Goal: Find contact information

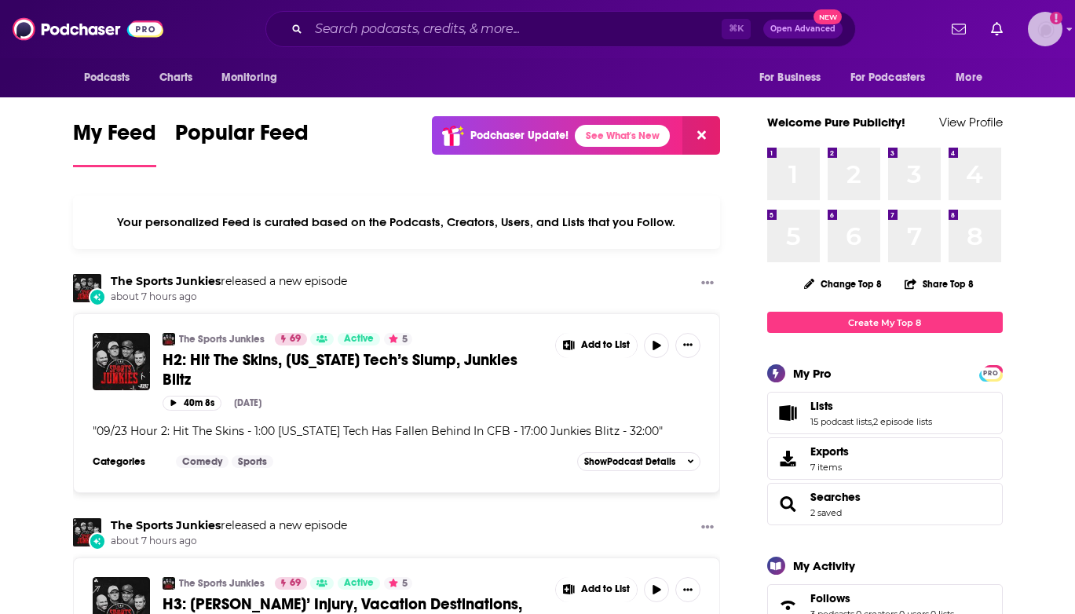
click at [1060, 24] on img "Logged in as BenLaurro" at bounding box center [1045, 29] width 35 height 35
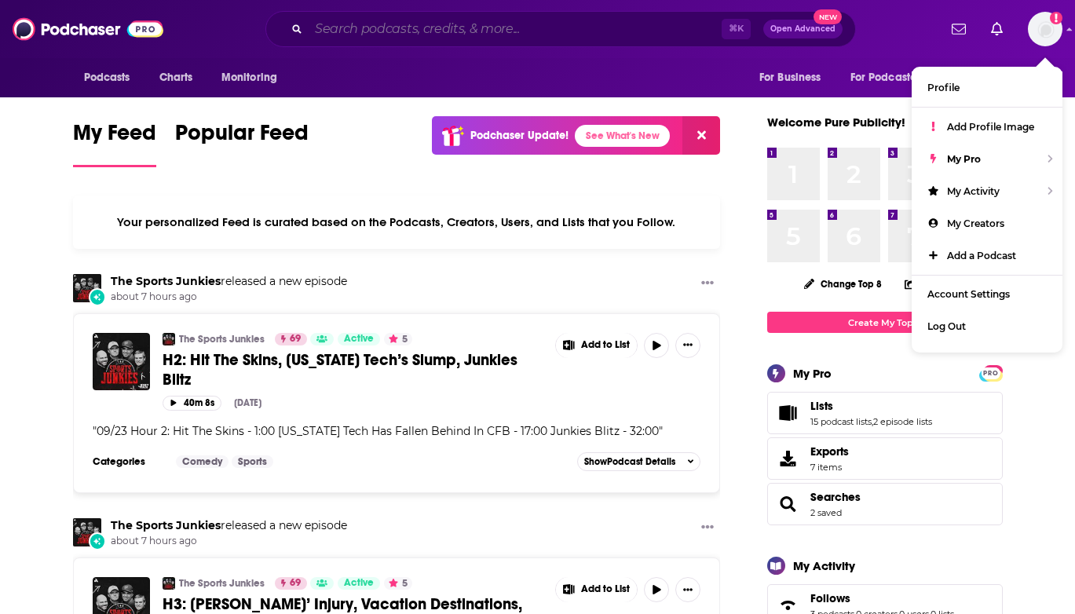
click at [518, 26] on input "Search podcasts, credits, & more..." at bounding box center [515, 28] width 413 height 25
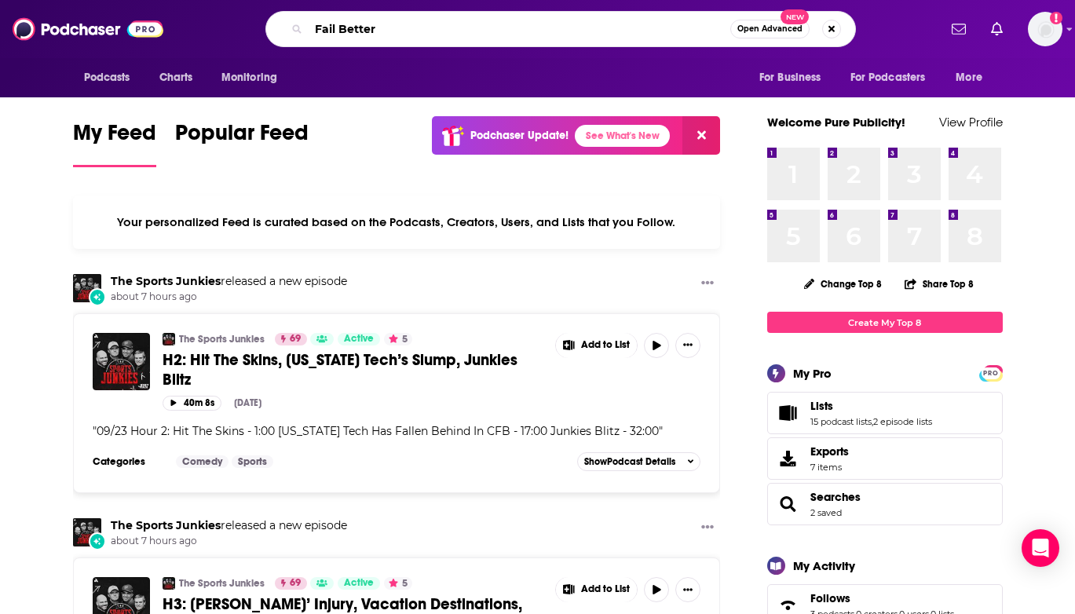
type input "Fail Better"
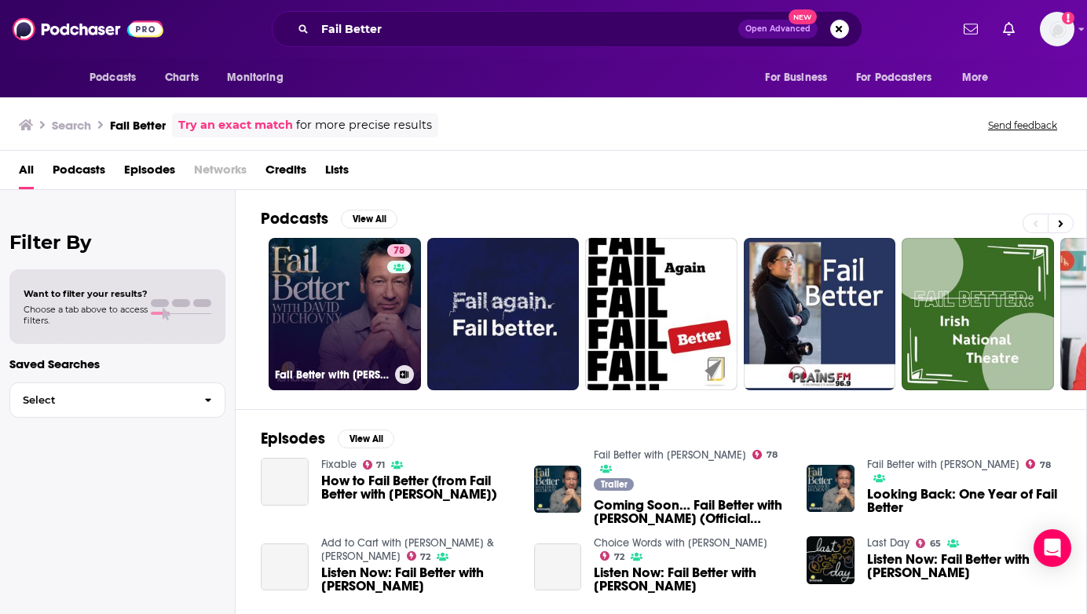
click at [304, 334] on link "78 Fail Better with [PERSON_NAME]" at bounding box center [345, 314] width 152 height 152
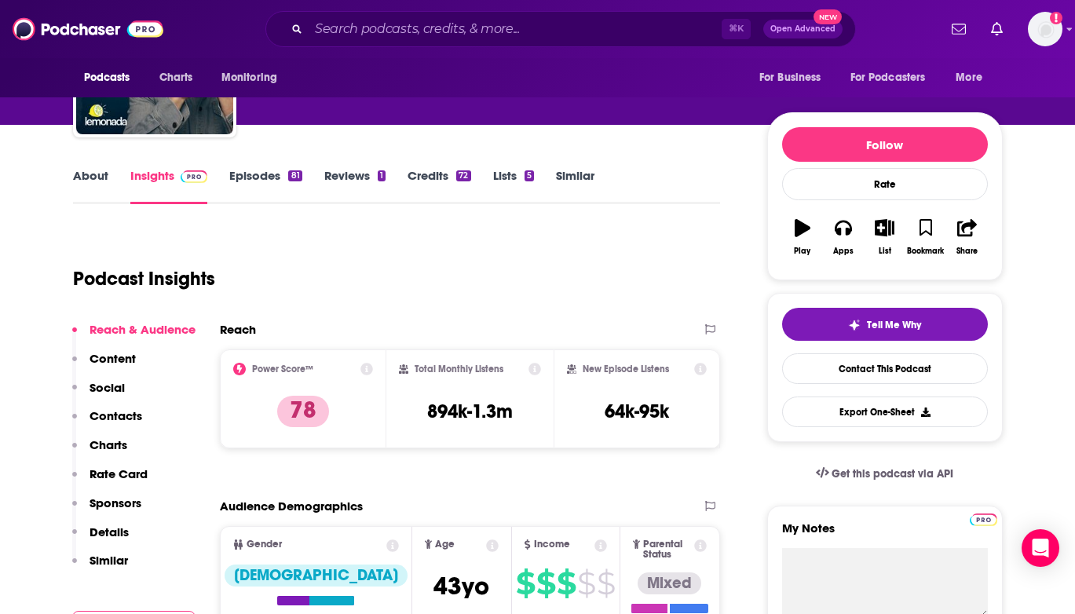
scroll to position [132, 0]
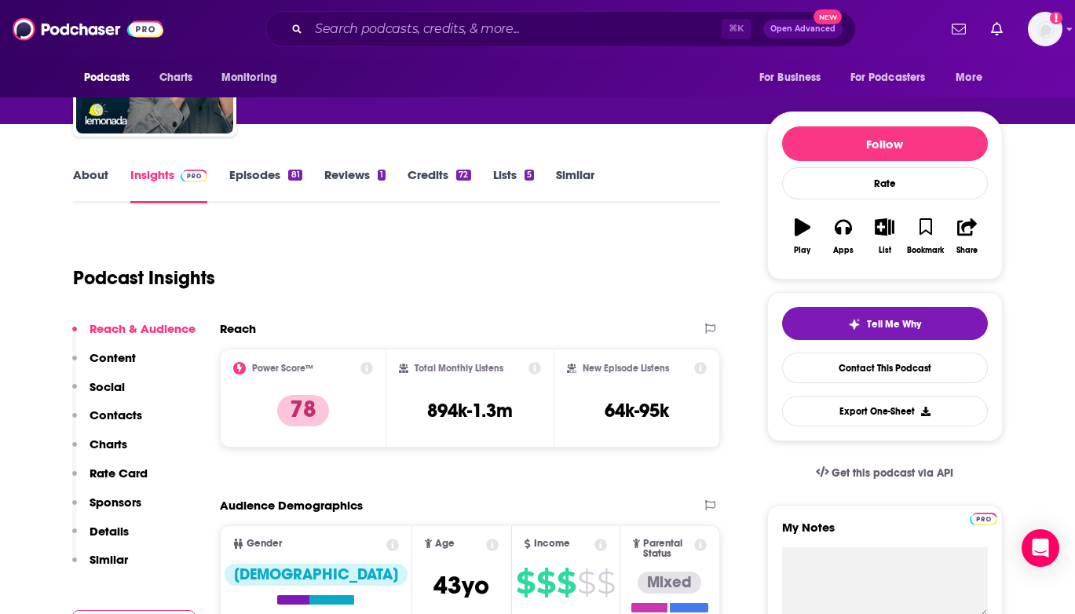
click at [104, 418] on p "Contacts" at bounding box center [116, 415] width 53 height 15
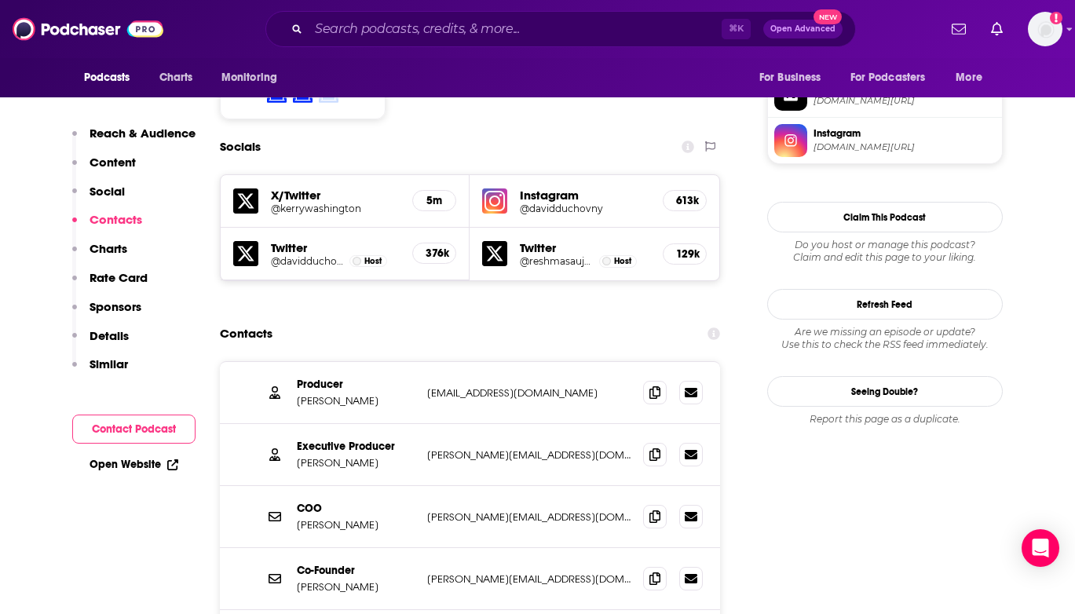
scroll to position [1332, 0]
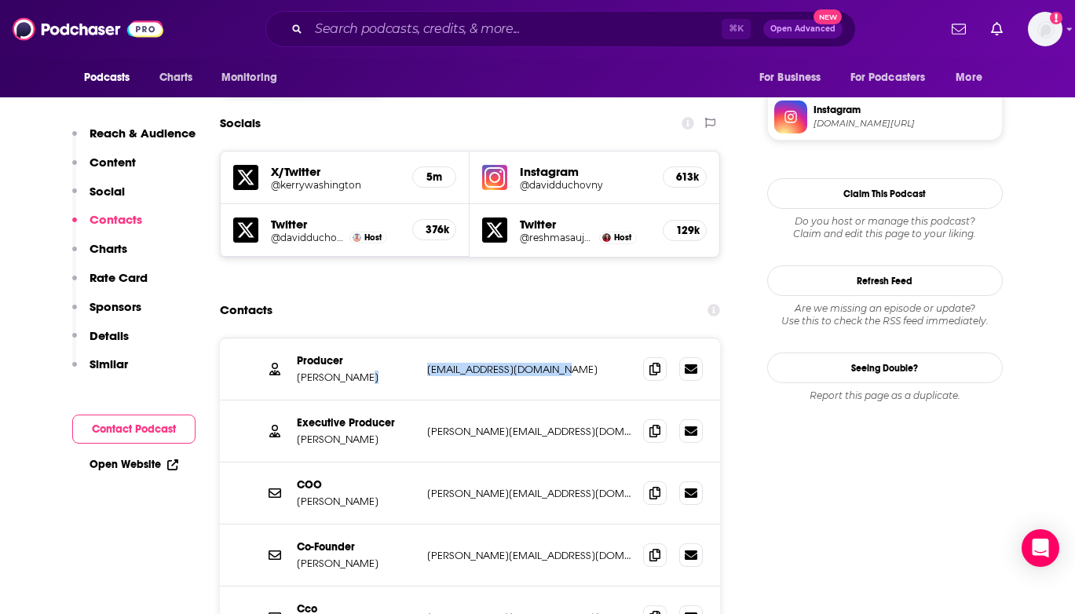
drag, startPoint x: 606, startPoint y: 290, endPoint x: 419, endPoint y: 300, distance: 187.2
click at [419, 339] on div "Producer [PERSON_NAME] [PERSON_NAME][EMAIL_ADDRESS][DOMAIN_NAME] [PERSON_NAME][…" at bounding box center [470, 370] width 501 height 62
copy div "[EMAIL_ADDRESS][DOMAIN_NAME]"
drag, startPoint x: 577, startPoint y: 359, endPoint x: 426, endPoint y: 357, distance: 150.9
click at [426, 401] on div "Executive Producer [PERSON_NAME] [PERSON_NAME][EMAIL_ADDRESS][DOMAIN_NAME] [PER…" at bounding box center [470, 432] width 501 height 62
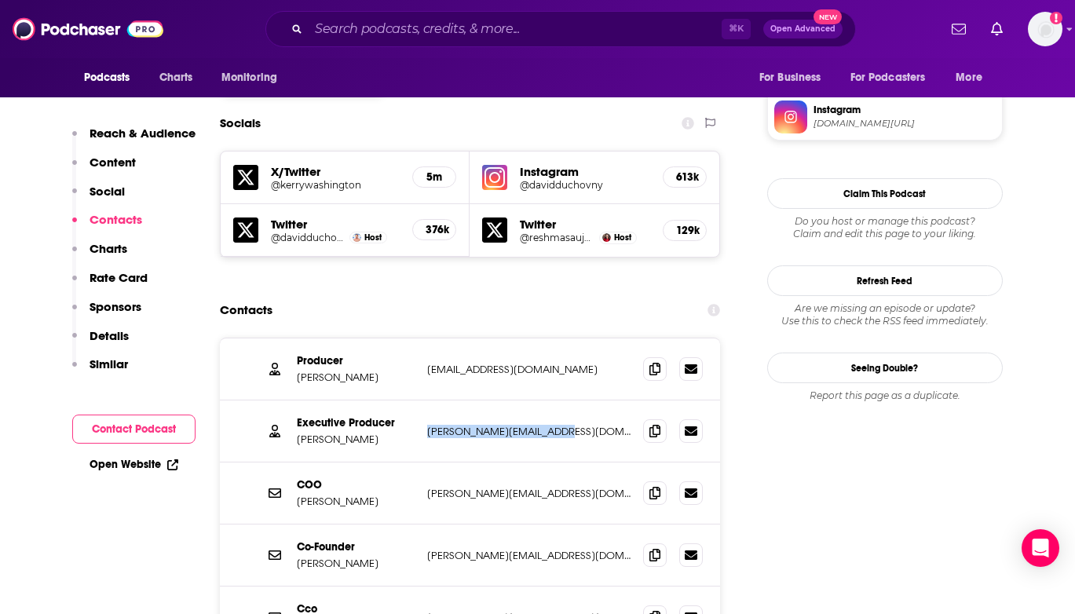
copy p "[PERSON_NAME][EMAIL_ADDRESS][DOMAIN_NAME]"
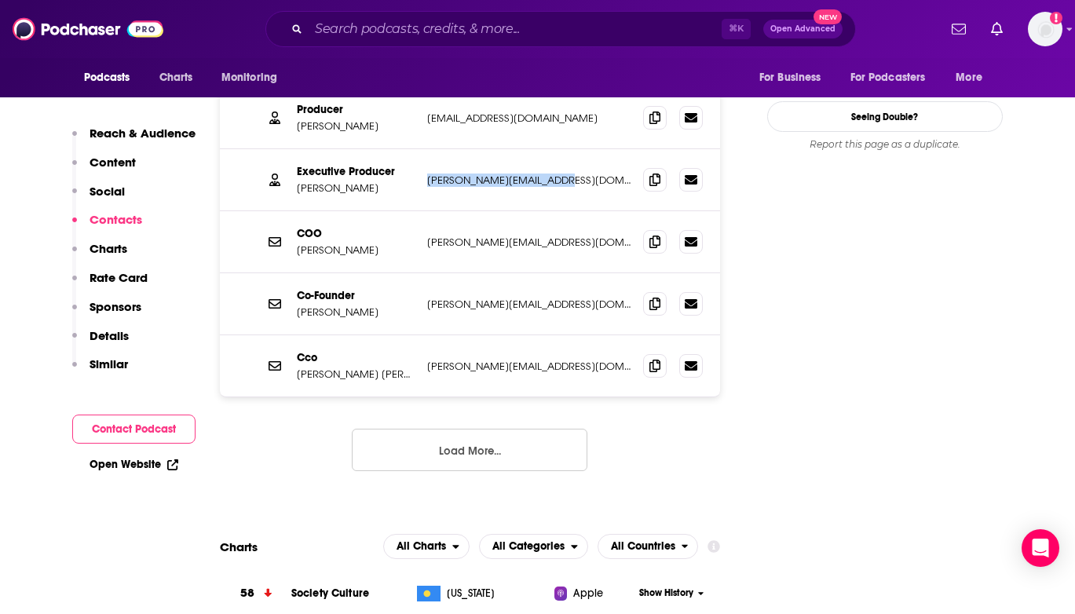
scroll to position [1619, 0]
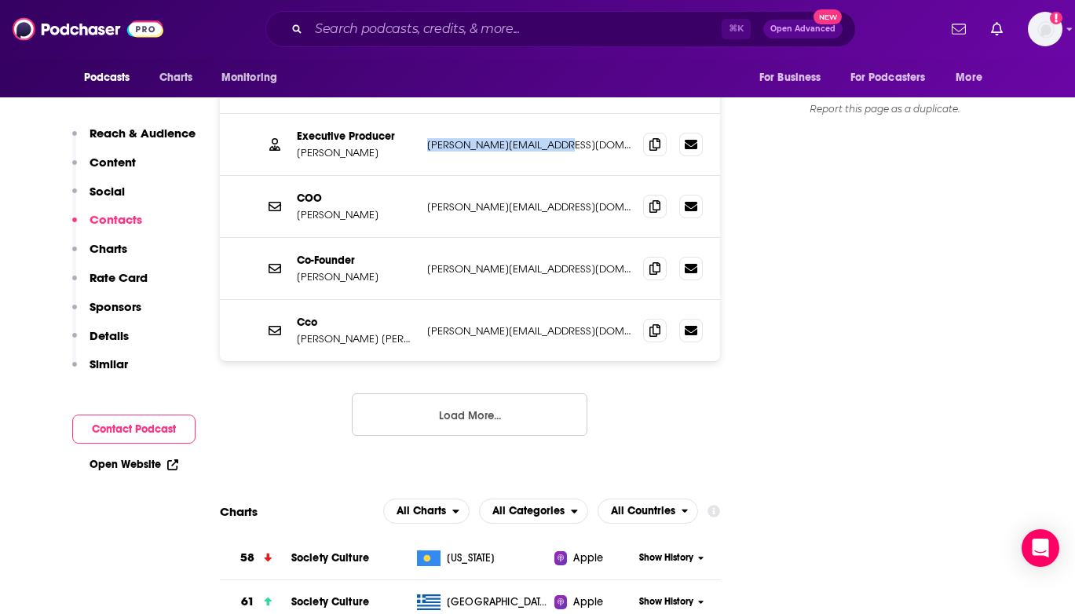
click at [487, 394] on button "Load More..." at bounding box center [470, 415] width 236 height 42
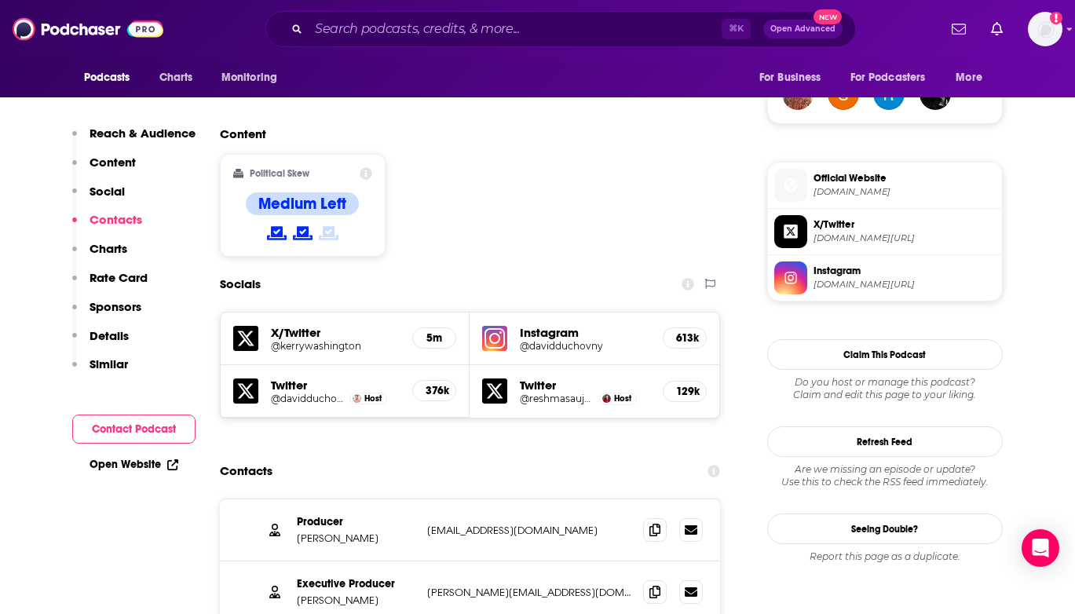
scroll to position [1064, 0]
